Goal: Transaction & Acquisition: Purchase product/service

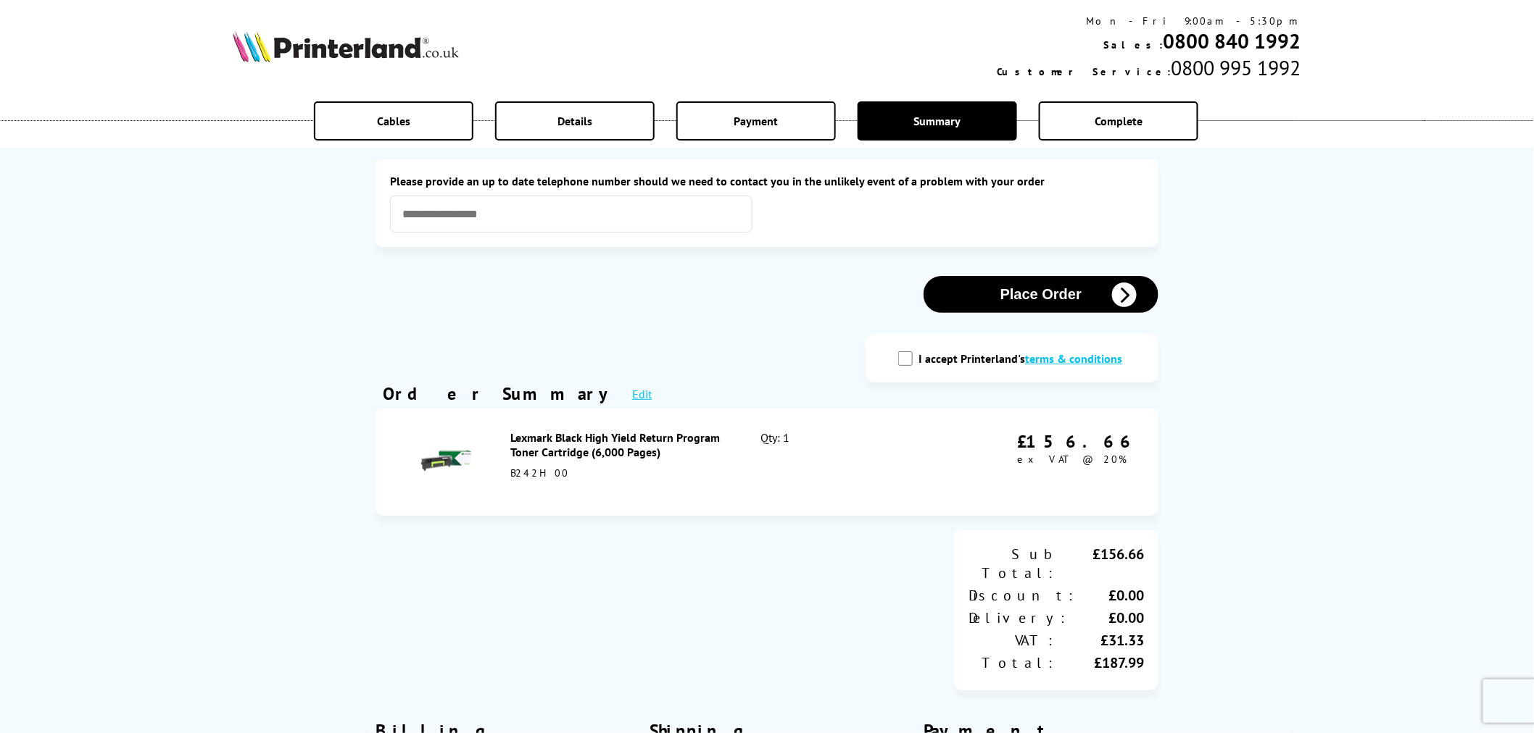
click at [909, 360] on input "I accept Printerland's terms & conditions" at bounding box center [905, 359] width 14 height 14
checkbox input "true"
click at [1031, 306] on button "Place Order" at bounding box center [1040, 294] width 235 height 37
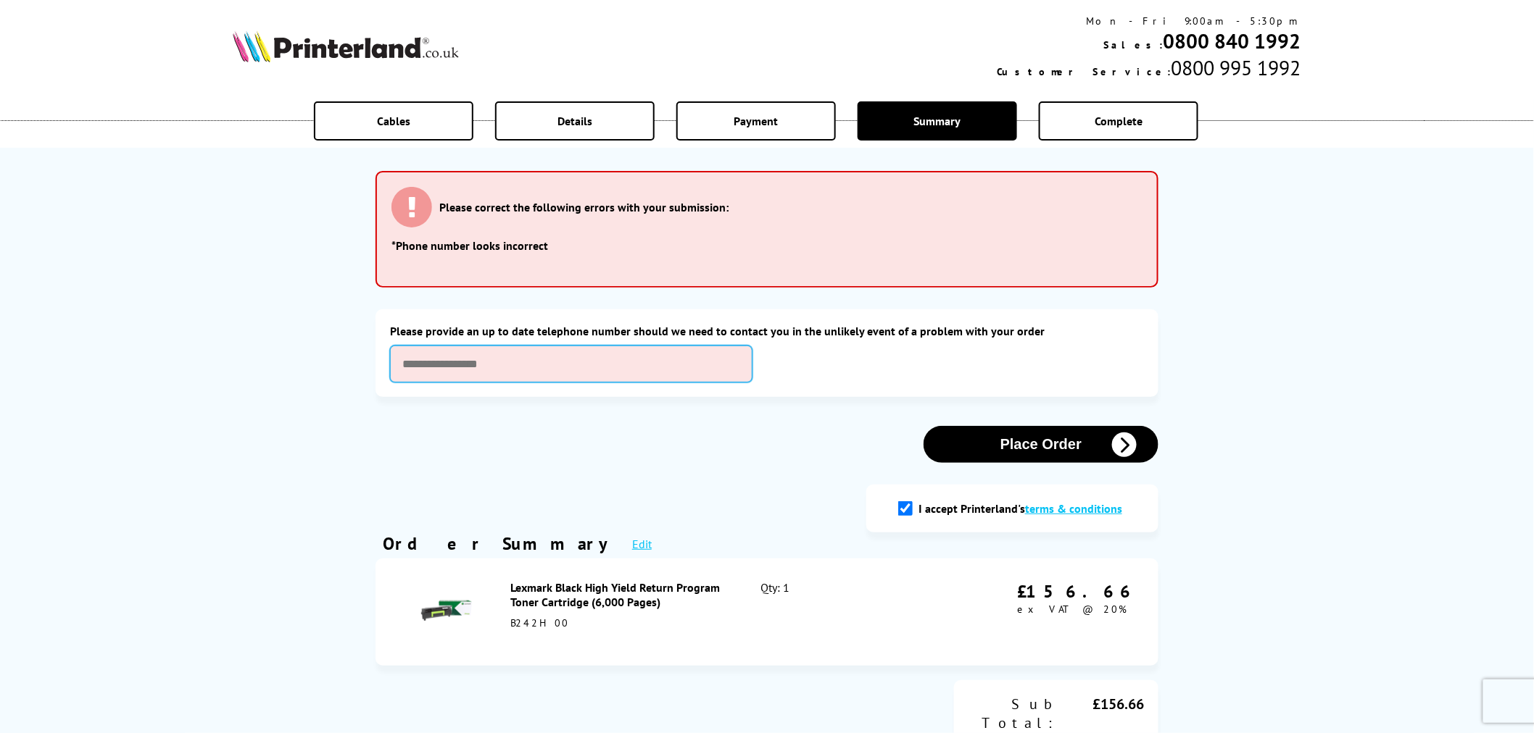
click at [504, 354] on input "text" at bounding box center [571, 364] width 362 height 37
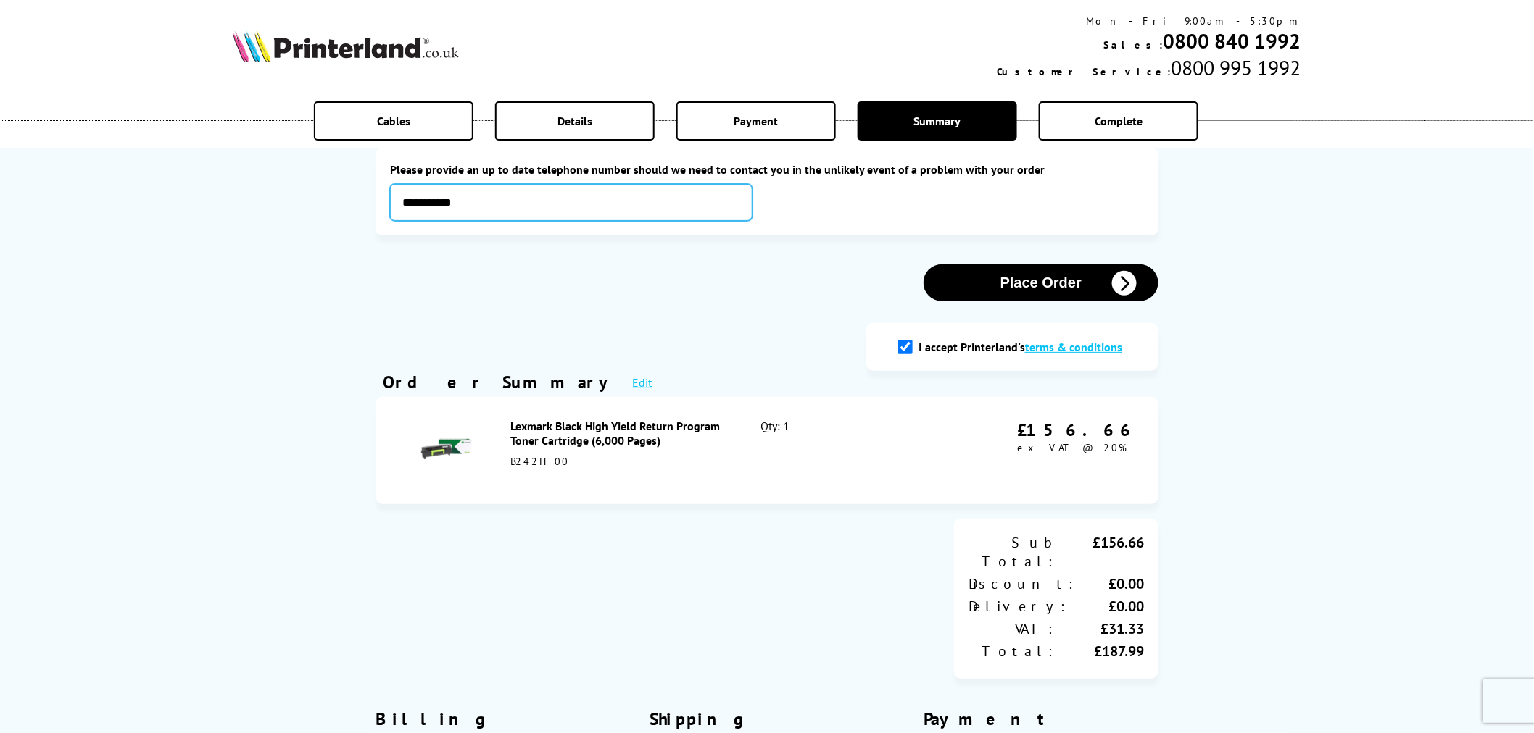
scroll to position [161, 0]
type input "**********"
click at [1033, 288] on button "Place Order" at bounding box center [1040, 283] width 235 height 37
